Goal: Register for event/course

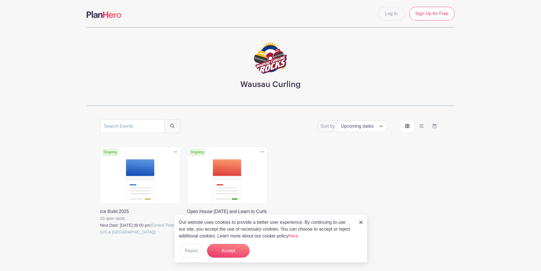
click at [100, 235] on link at bounding box center [100, 235] width 0 height 0
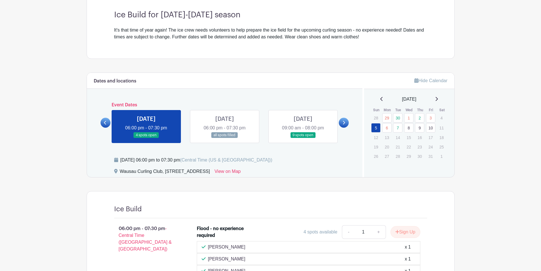
scroll to position [170, 0]
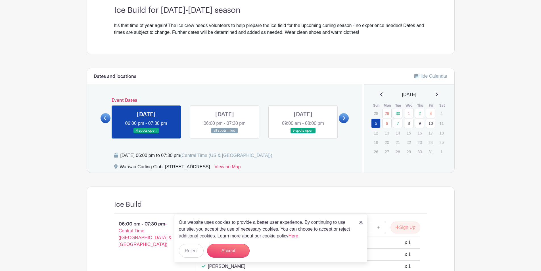
click at [146, 133] on link at bounding box center [146, 133] width 0 height 0
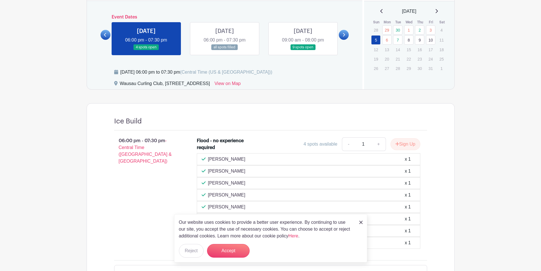
scroll to position [256, 0]
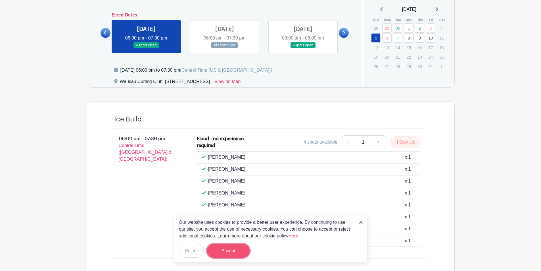
click at [223, 249] on button "Accept" at bounding box center [228, 251] width 43 height 14
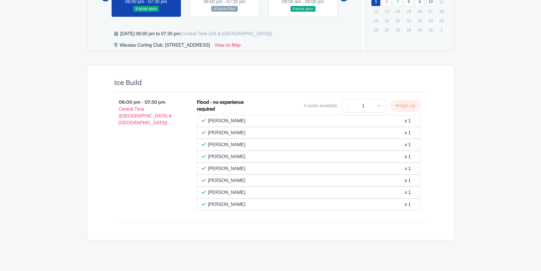
scroll to position [297, 0]
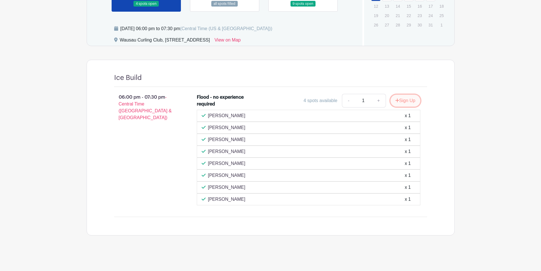
click at [399, 101] on button "Sign Up" at bounding box center [406, 101] width 30 height 12
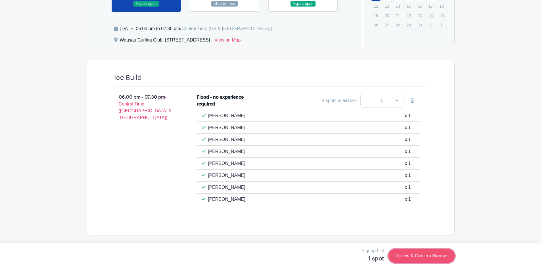
click at [411, 256] on link "Review & Confirm Signups" at bounding box center [422, 256] width 66 height 14
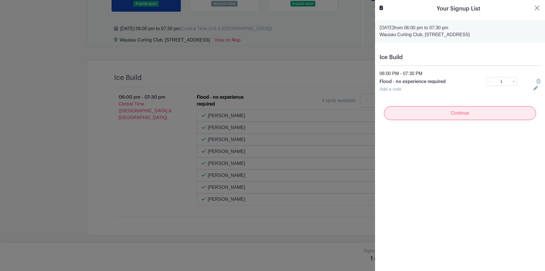
click at [436, 112] on input "Continue" at bounding box center [460, 113] width 152 height 14
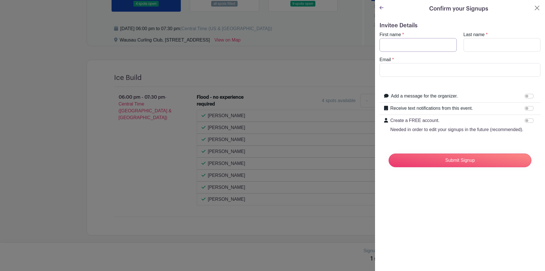
click at [398, 43] on input "First name" at bounding box center [418, 45] width 77 height 14
type input "[PERSON_NAME]"
type input "E Geurink"
type input "[EMAIL_ADDRESS][DOMAIN_NAME]"
click at [468, 44] on input "E Geurink" at bounding box center [502, 45] width 77 height 14
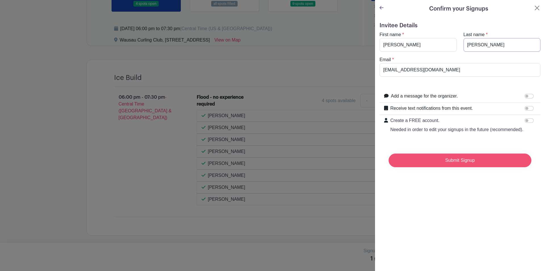
type input "[PERSON_NAME]"
click at [441, 167] on input "Submit Signup" at bounding box center [460, 160] width 143 height 14
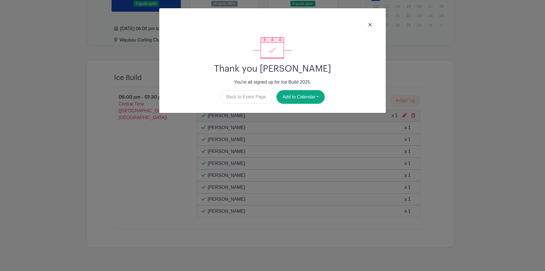
click at [369, 26] on img at bounding box center [370, 24] width 3 height 3
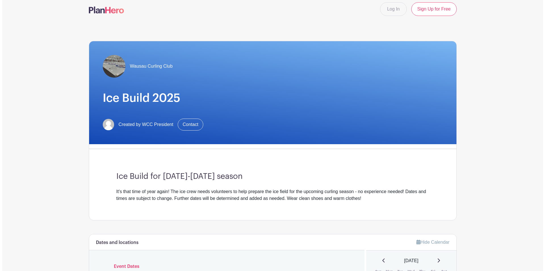
scroll to position [0, 0]
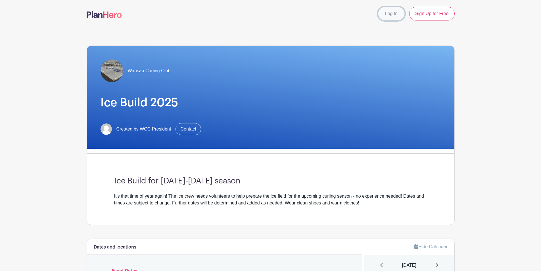
click at [394, 14] on link "Log In" at bounding box center [391, 14] width 27 height 14
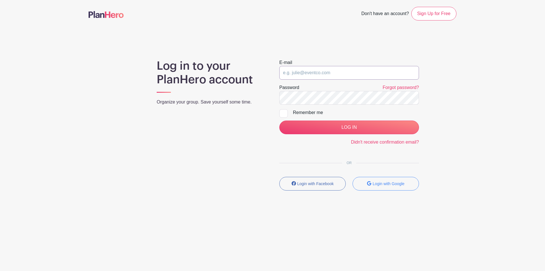
click at [326, 72] on input "email" at bounding box center [349, 73] width 140 height 14
type input "[EMAIL_ADDRESS][DOMAIN_NAME]"
click at [394, 86] on link "Forgot password?" at bounding box center [401, 87] width 36 height 5
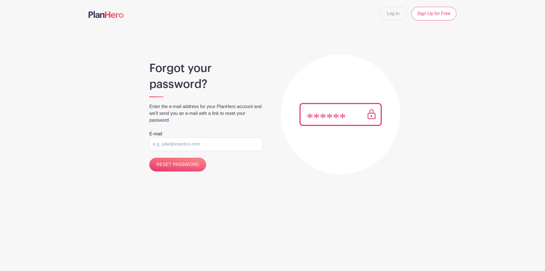
click at [161, 146] on input "email" at bounding box center [206, 144] width 114 height 14
click at [195, 145] on input "email" at bounding box center [206, 144] width 114 height 14
drag, startPoint x: 195, startPoint y: 145, endPoint x: 171, endPoint y: 144, distance: 24.2
click at [171, 144] on input "email" at bounding box center [206, 144] width 114 height 14
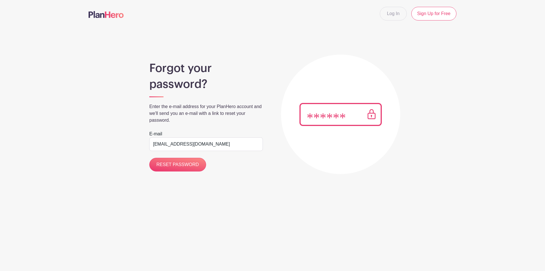
type input "[EMAIL_ADDRESS][DOMAIN_NAME]"
click at [149, 158] on input "RESET PASSWORD" at bounding box center [177, 165] width 57 height 14
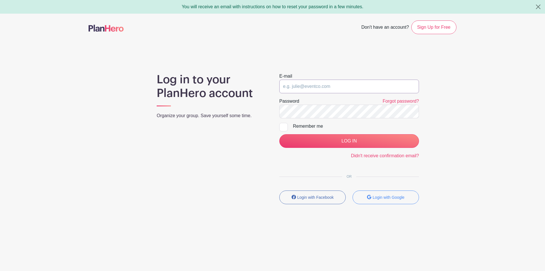
click at [300, 87] on input "email" at bounding box center [349, 87] width 140 height 14
type input "[EMAIL_ADDRESS][DOMAIN_NAME]"
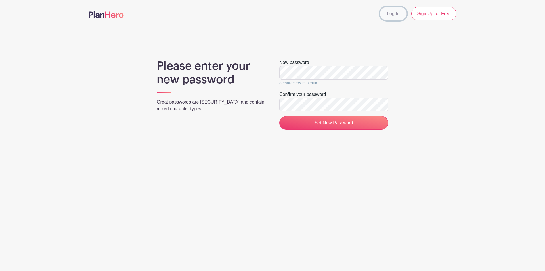
click at [390, 13] on link "Log In" at bounding box center [393, 14] width 27 height 14
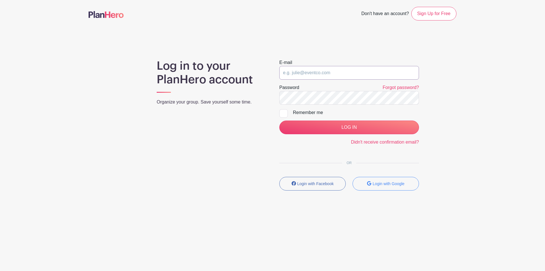
click at [310, 75] on input "email" at bounding box center [349, 73] width 140 height 14
type input "[EMAIL_ADDRESS][DOMAIN_NAME]"
click at [284, 112] on div at bounding box center [283, 113] width 9 height 9
click at [283, 112] on input "Remember me" at bounding box center [281, 111] width 4 height 4
checkbox input "true"
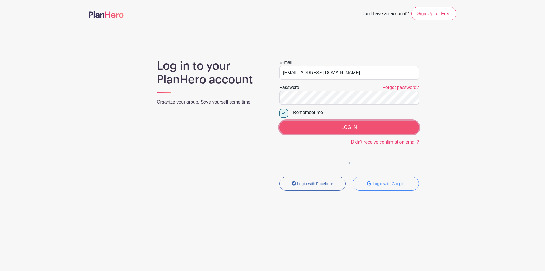
click at [308, 130] on input "LOG IN" at bounding box center [349, 127] width 140 height 14
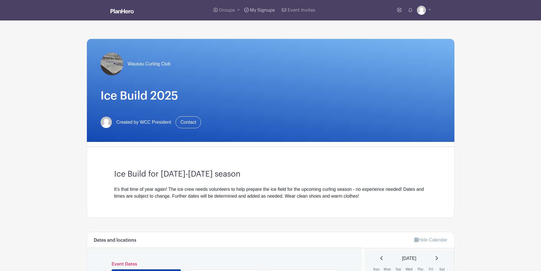
click at [261, 10] on span "My Signups" at bounding box center [262, 10] width 25 height 5
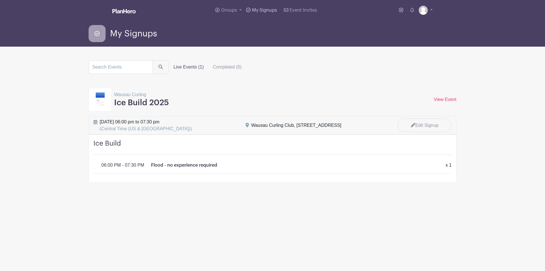
click at [258, 13] on link "My Signups" at bounding box center [261, 10] width 35 height 20
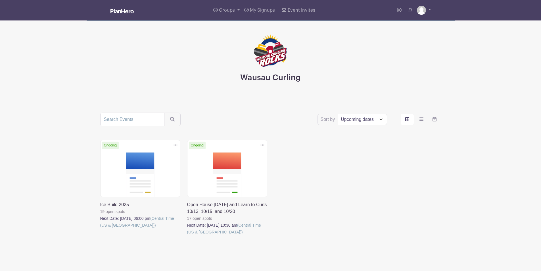
click at [187, 235] on link at bounding box center [187, 235] width 0 height 0
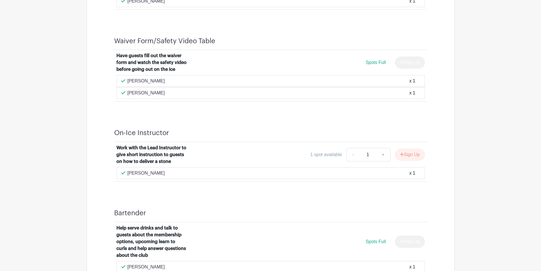
scroll to position [651, 0]
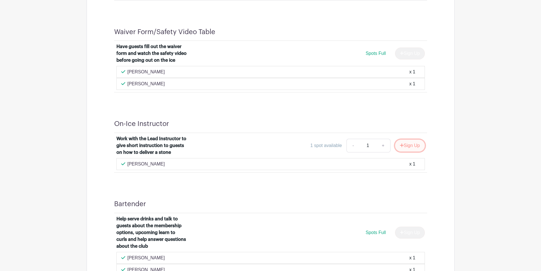
click at [401, 143] on button "Sign Up" at bounding box center [410, 145] width 30 height 12
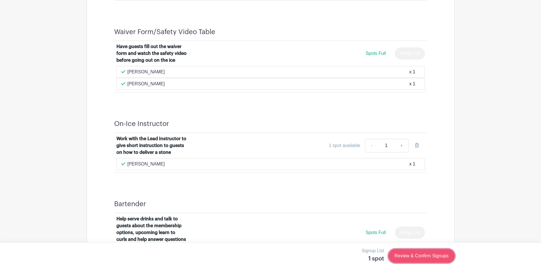
click at [413, 256] on link "Review & Confirm Signups" at bounding box center [422, 256] width 66 height 14
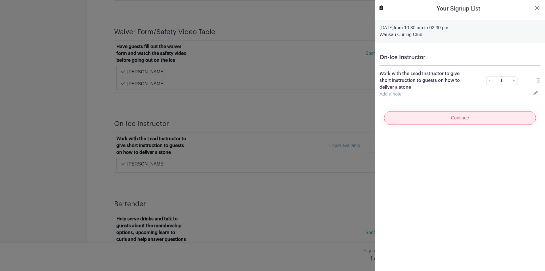
click at [447, 117] on input "Continue" at bounding box center [460, 118] width 152 height 14
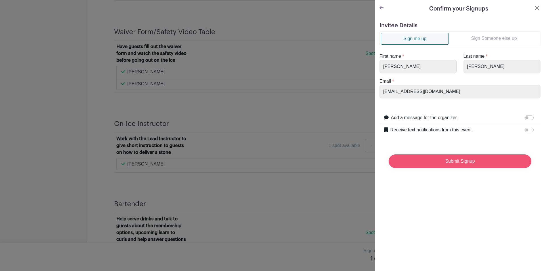
click at [429, 160] on input "Submit Signup" at bounding box center [460, 161] width 143 height 14
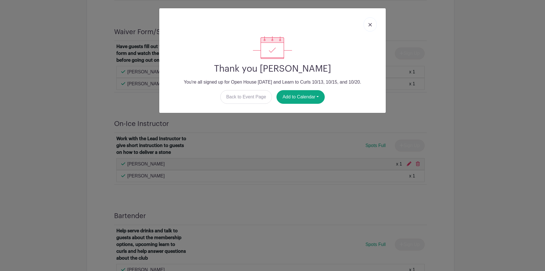
click at [366, 26] on link at bounding box center [370, 24] width 13 height 14
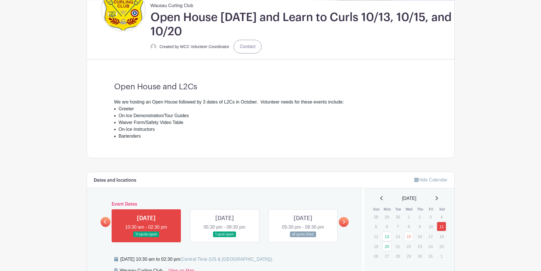
scroll to position [0, 0]
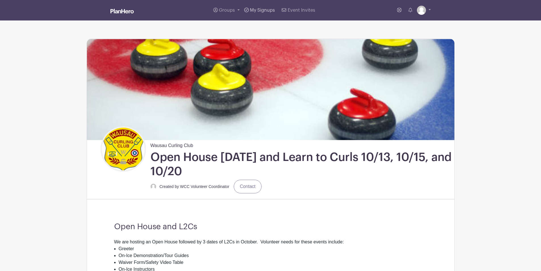
click at [259, 11] on span "My Signups" at bounding box center [262, 10] width 25 height 5
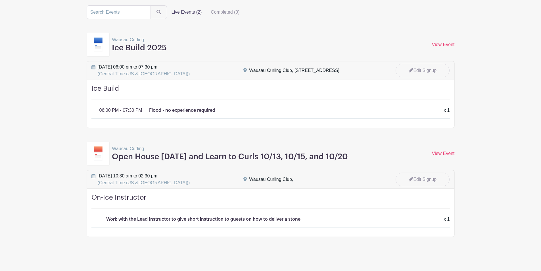
scroll to position [56, 0]
